Goal: Task Accomplishment & Management: Manage account settings

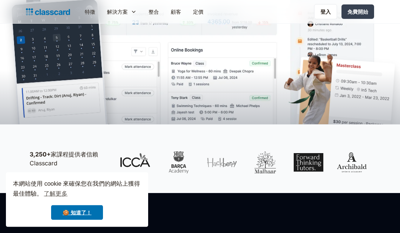
scroll to position [166, 0]
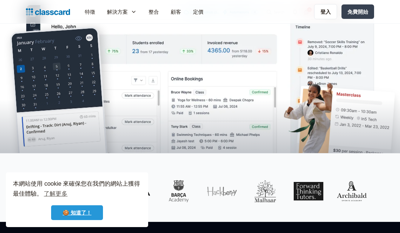
click at [70, 217] on link "🍪 知道了！" at bounding box center [77, 213] width 52 height 15
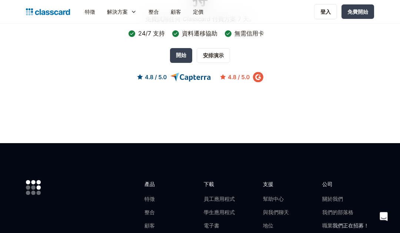
scroll to position [2128, 0]
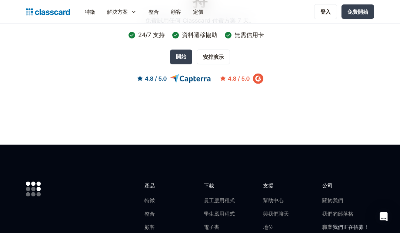
click at [360, 9] on font "免費開始" at bounding box center [357, 12] width 21 height 6
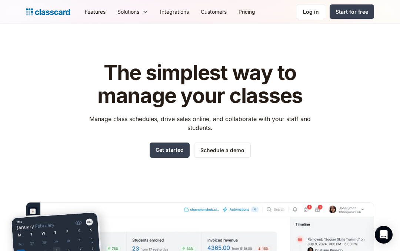
click at [316, 12] on div "Log in" at bounding box center [311, 12] width 16 height 8
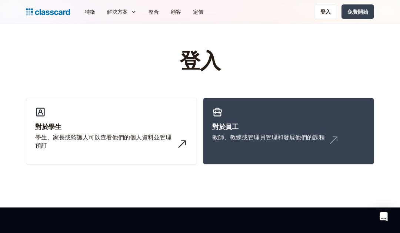
click at [48, 139] on font "學生、家長或監護人可以查看他們的個人資料並管理預訂" at bounding box center [103, 142] width 136 height 16
